Goal: Information Seeking & Learning: Learn about a topic

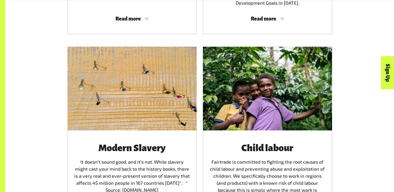
scroll to position [714, 0]
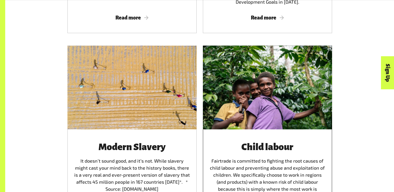
click at [254, 97] on div at bounding box center [267, 88] width 129 height 84
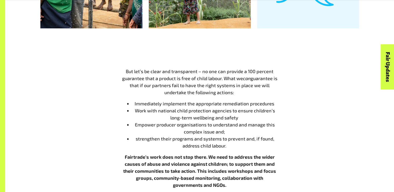
scroll to position [601, 0]
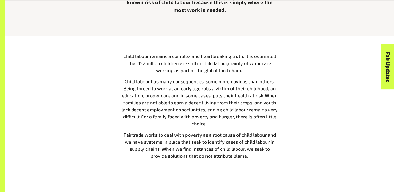
scroll to position [222, 0]
click at [335, 77] on div "Child labour remains a complex and heartbreaking truth. It is estimated that 1 …" at bounding box center [199, 108] width 325 height 111
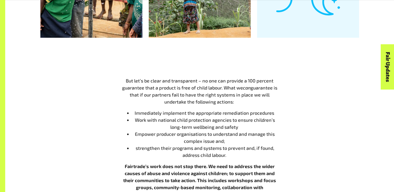
scroll to position [592, 0]
click at [350, 62] on div "But let’s be clear and transparent – no one can provide a 100 percent guarantee…" at bounding box center [199, 145] width 389 height 170
